Goal: Information Seeking & Learning: Compare options

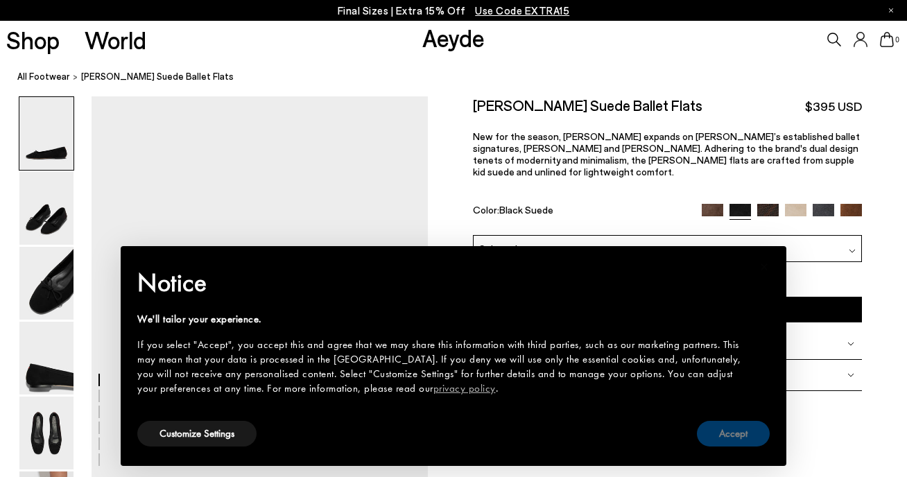
click at [723, 439] on button "Accept" at bounding box center [733, 434] width 73 height 26
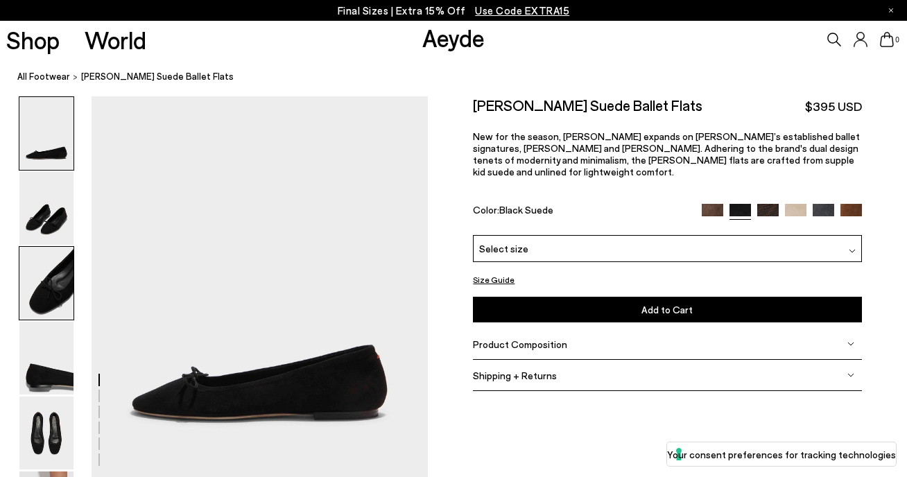
click at [51, 297] on img at bounding box center [46, 283] width 54 height 73
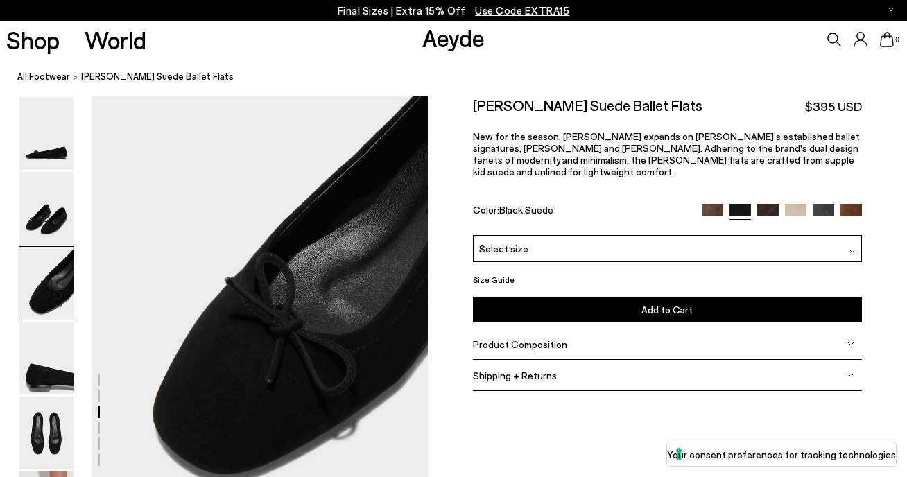
scroll to position [925, 0]
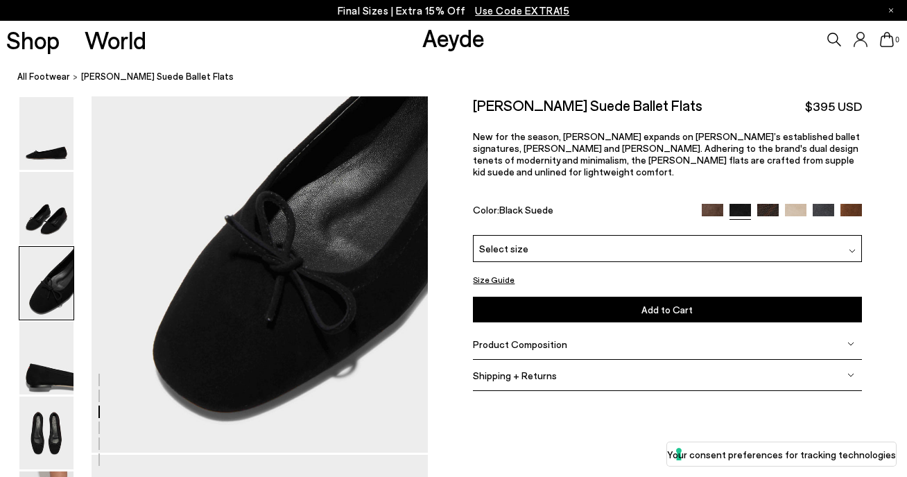
click at [713, 204] on img at bounding box center [711, 214] width 21 height 21
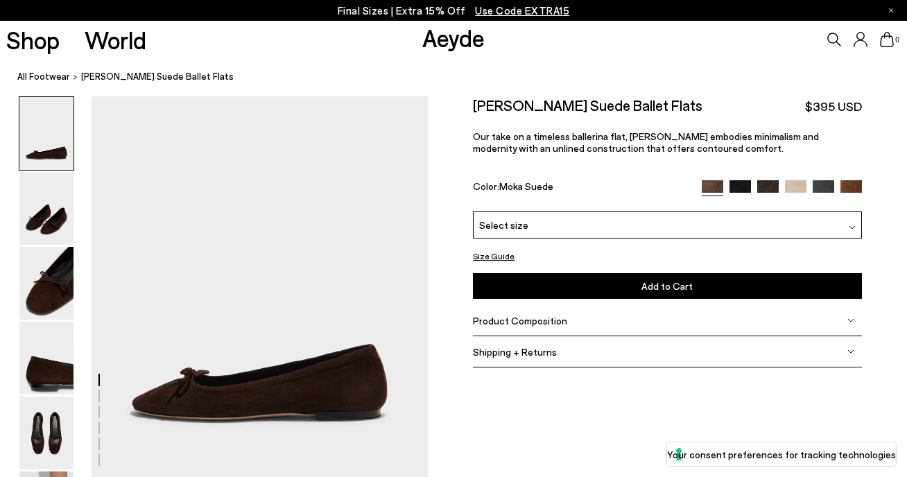
click at [854, 185] on img at bounding box center [850, 190] width 21 height 21
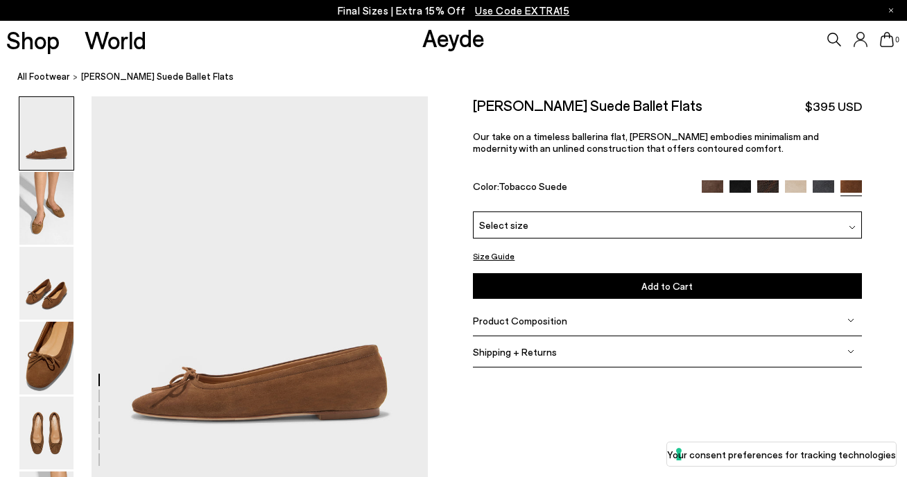
click at [750, 226] on div "Select size" at bounding box center [667, 224] width 388 height 27
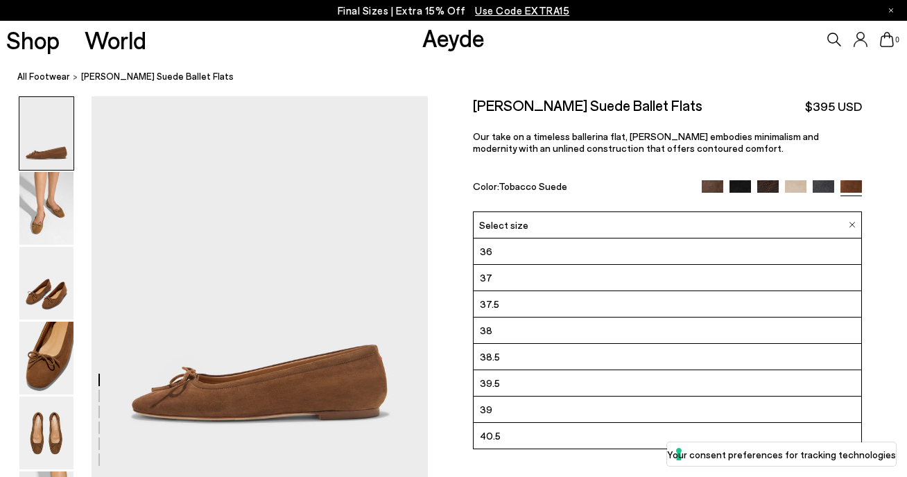
click at [763, 186] on img at bounding box center [767, 190] width 21 height 21
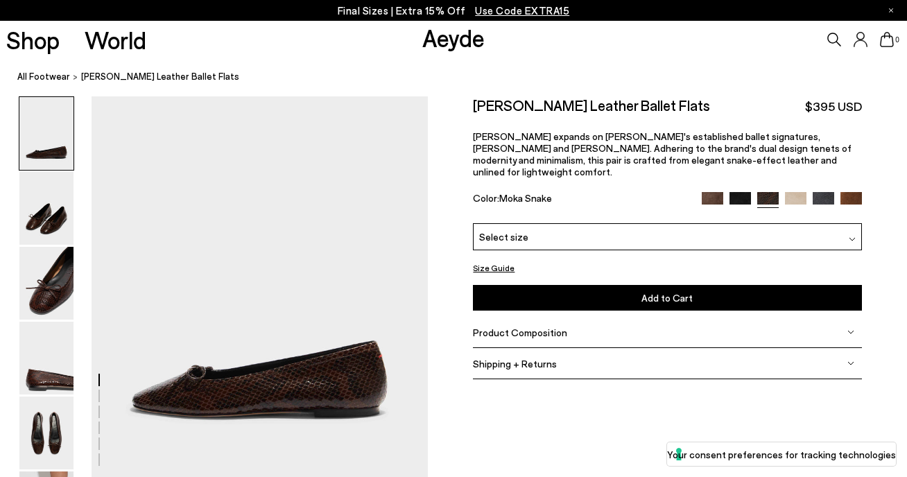
click at [796, 192] on img at bounding box center [795, 202] width 21 height 21
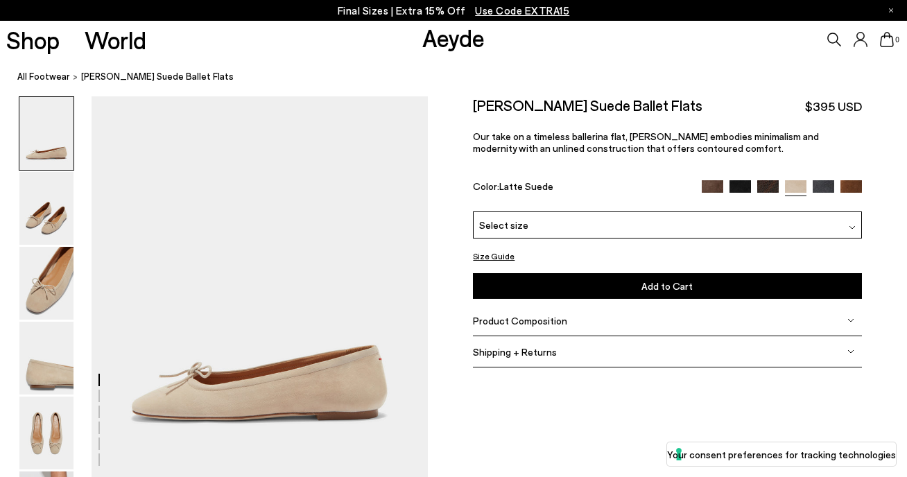
click at [456, 34] on link "Aeyde" at bounding box center [453, 37] width 62 height 29
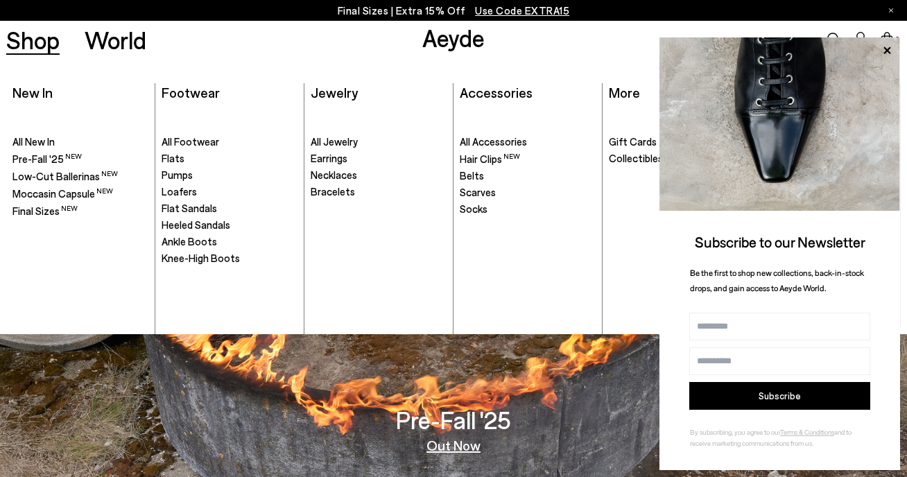
click at [42, 40] on link "Shop" at bounding box center [32, 40] width 53 height 24
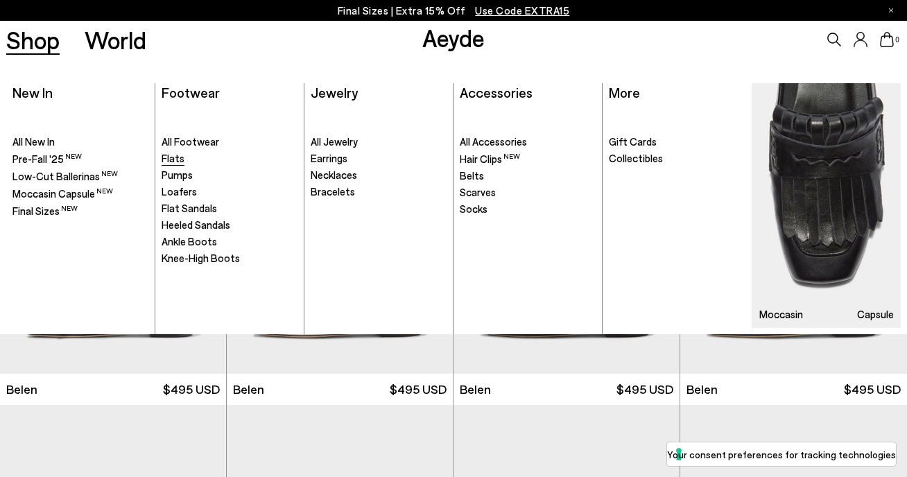
click at [175, 160] on span "Flats" at bounding box center [172, 158] width 23 height 12
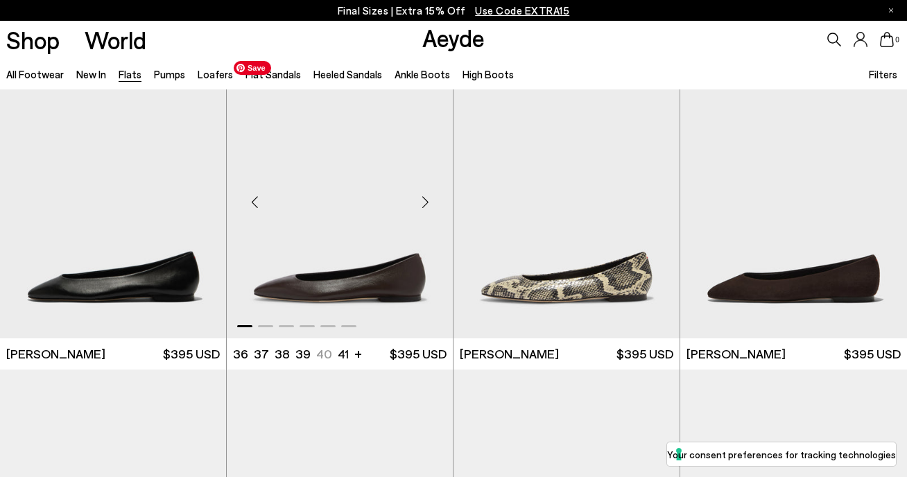
scroll to position [73, 0]
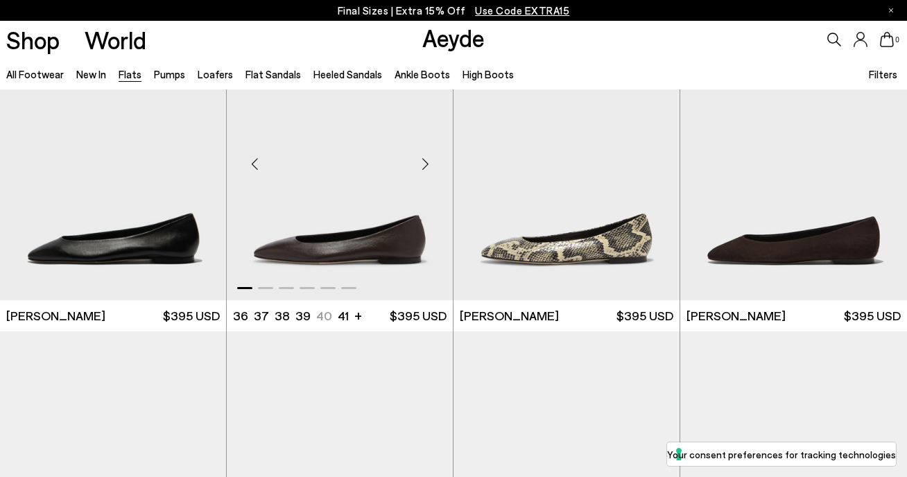
click at [426, 166] on div "Next slide" at bounding box center [425, 164] width 42 height 42
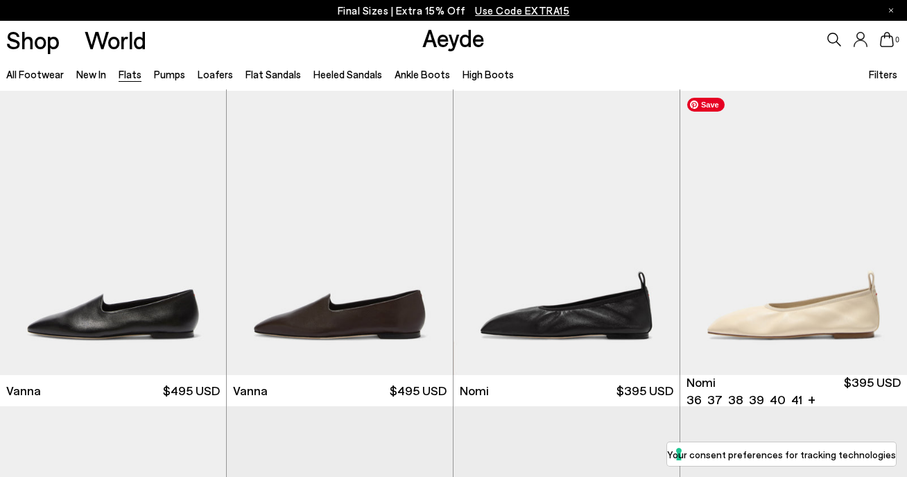
scroll to position [351, 0]
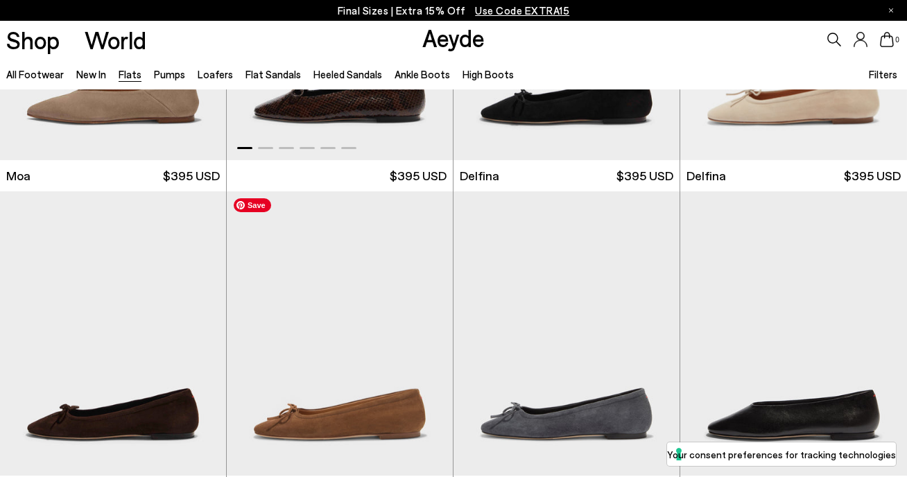
scroll to position [2487, 0]
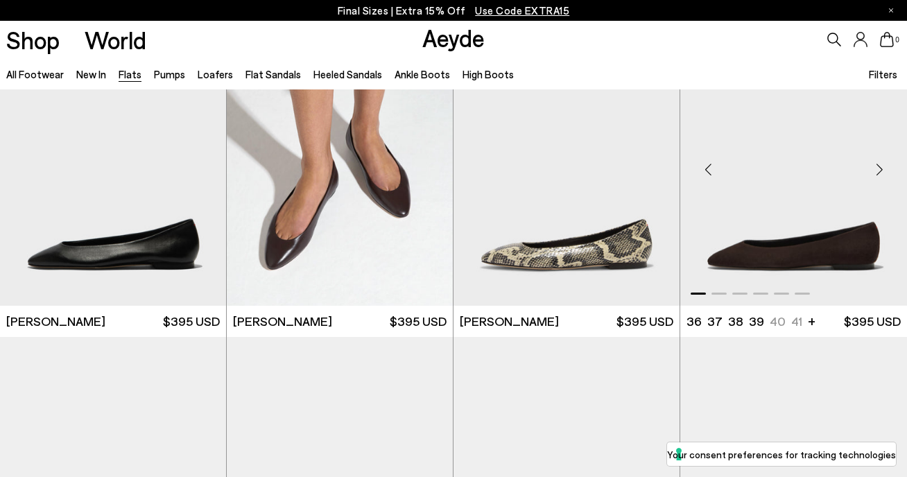
scroll to position [67, 0]
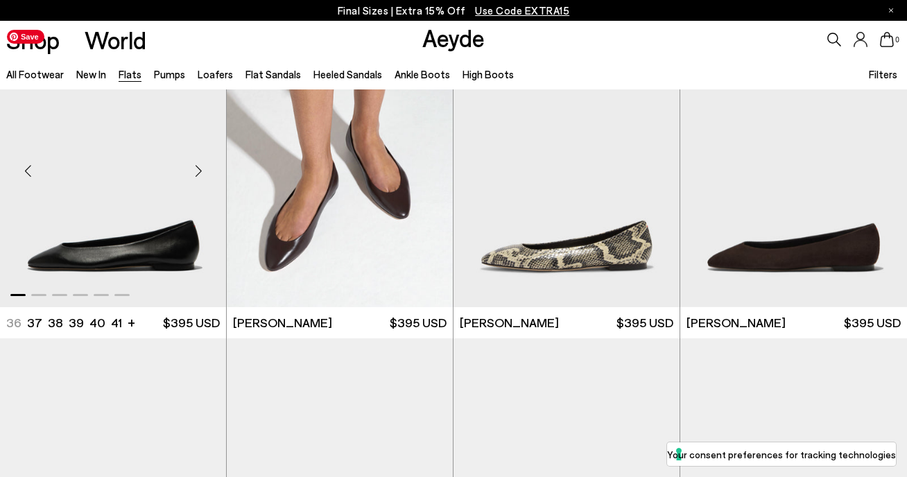
click at [131, 214] on img "1 / 6" at bounding box center [113, 165] width 226 height 284
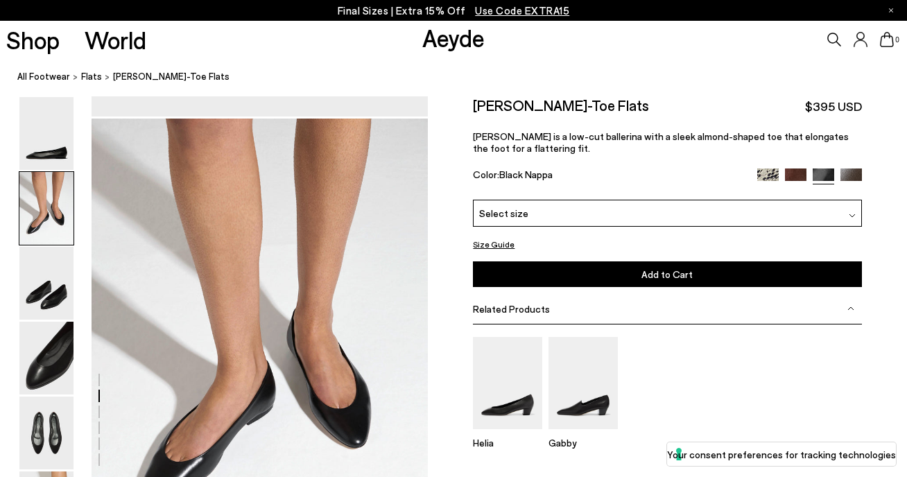
scroll to position [507, 0]
